Goal: Task Accomplishment & Management: Use online tool/utility

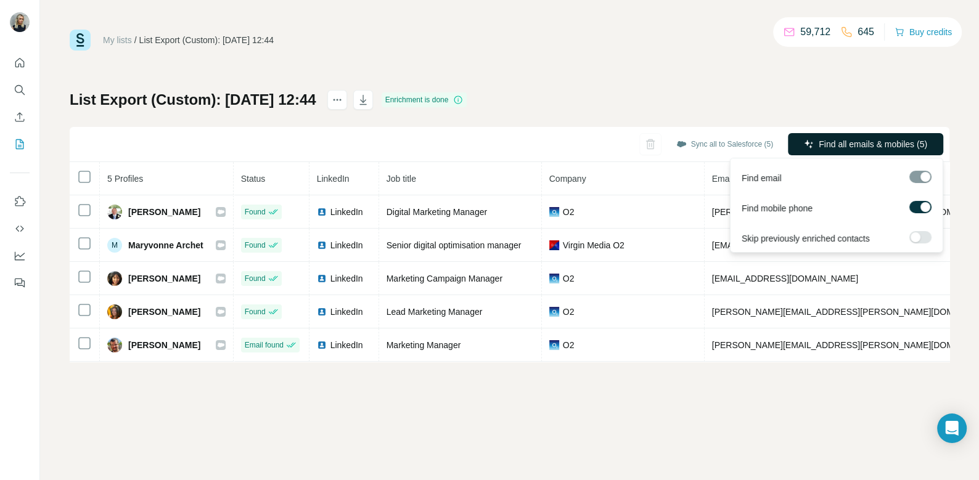
click at [864, 142] on span "Find all emails & mobiles (5)" at bounding box center [873, 144] width 109 height 12
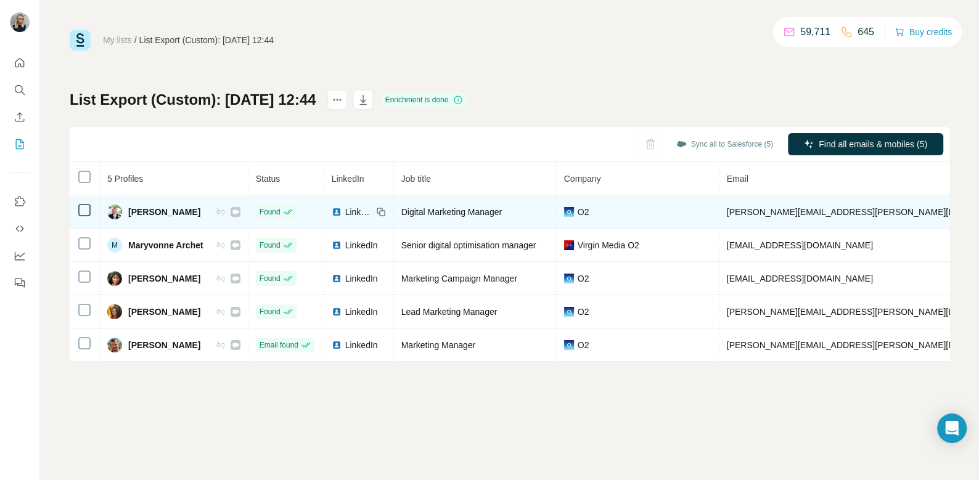
click at [152, 210] on span "[PERSON_NAME]" at bounding box center [164, 212] width 72 height 12
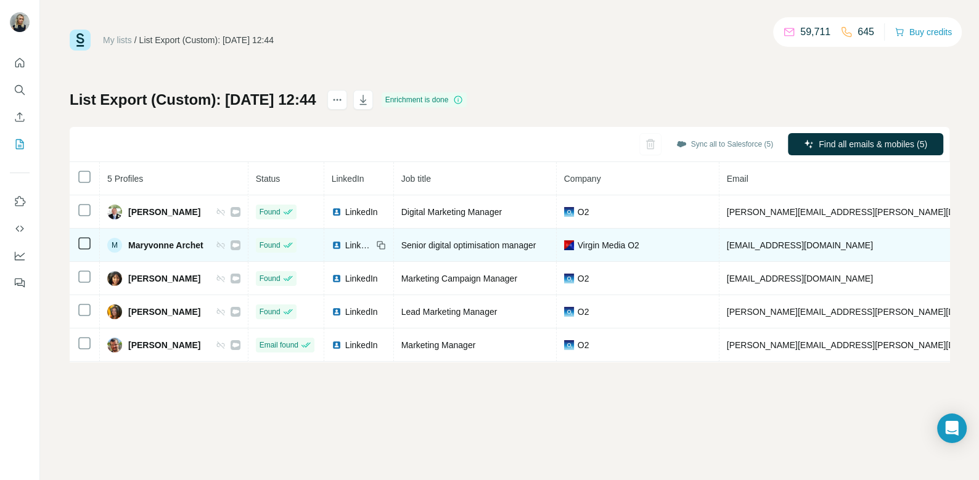
click at [170, 245] on span "Maryvonne Archet" at bounding box center [165, 245] width 75 height 12
copy div "Maryvonne Archet"
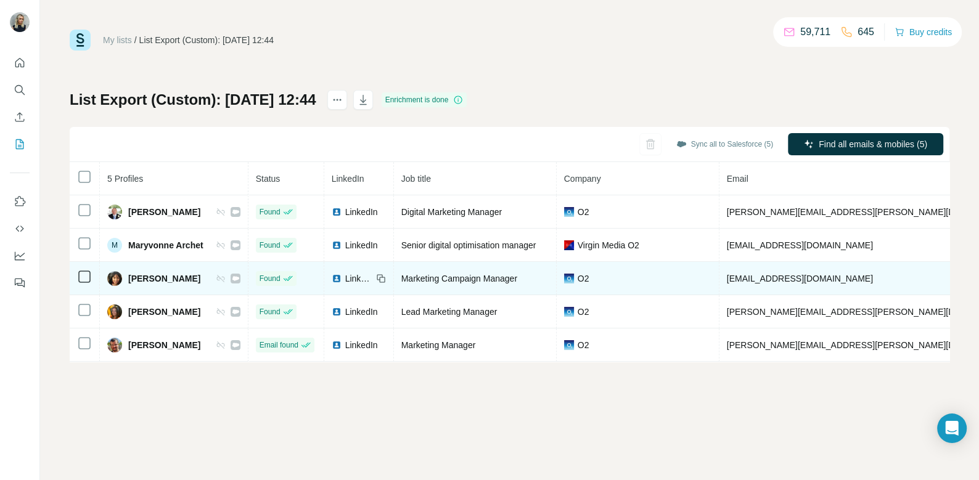
click at [164, 275] on span "[PERSON_NAME]" at bounding box center [164, 279] width 72 height 12
copy div "[PERSON_NAME]"
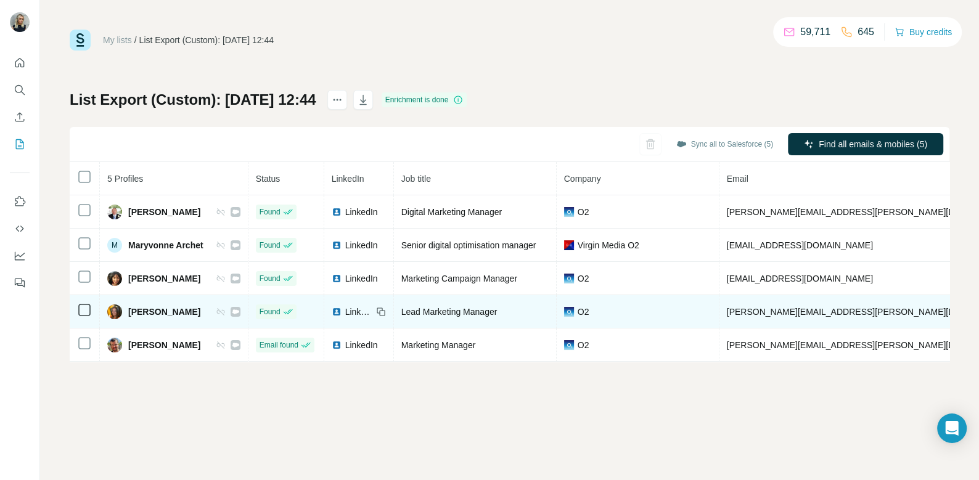
click at [171, 307] on span "[PERSON_NAME]" at bounding box center [164, 312] width 72 height 12
copy div "[PERSON_NAME]"
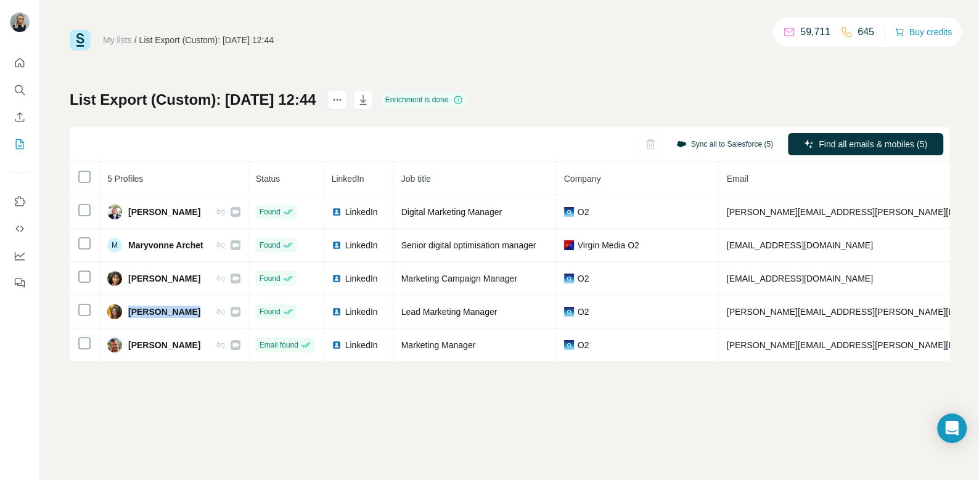
click at [691, 144] on button "Sync all to Salesforce (5)" at bounding box center [725, 144] width 114 height 18
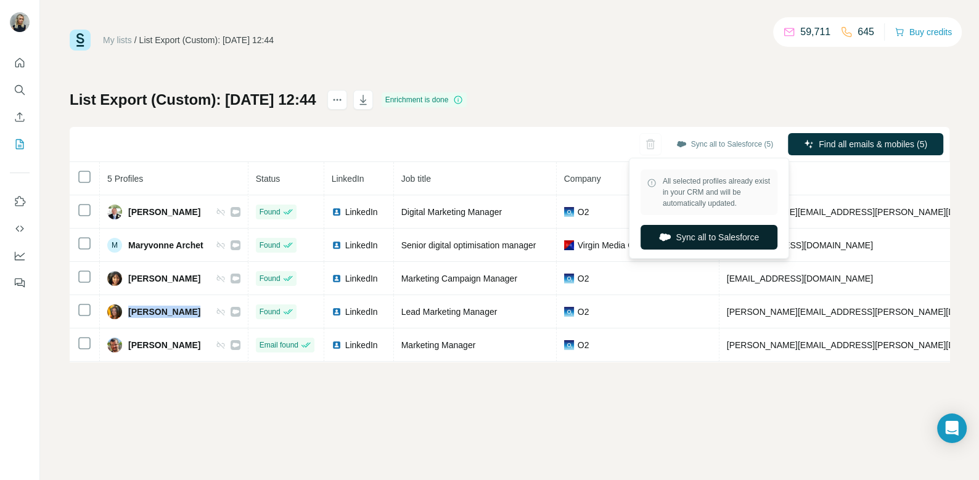
click at [683, 237] on button "Sync all to Salesforce" at bounding box center [709, 237] width 137 height 25
